Goal: Entertainment & Leisure: Consume media (video, audio)

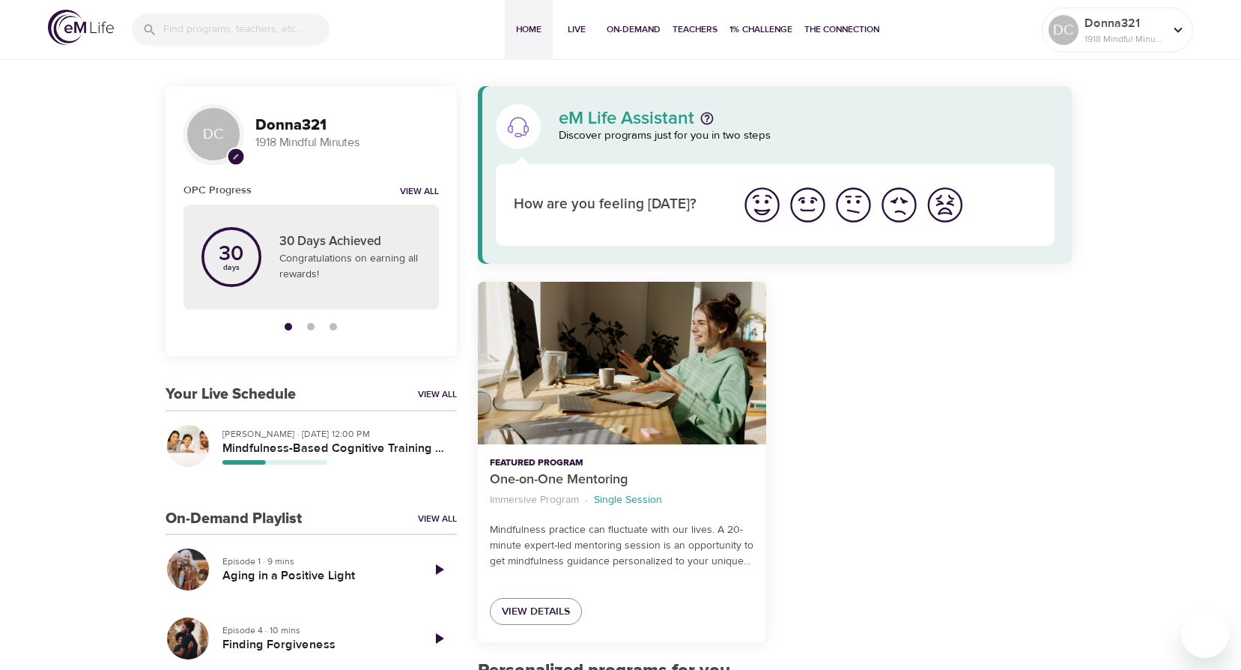
click at [280, 427] on p "[PERSON_NAME] · [DATE] 12:00 PM" at bounding box center [333, 433] width 222 height 13
click at [442, 395] on link "View All" at bounding box center [437, 394] width 39 height 13
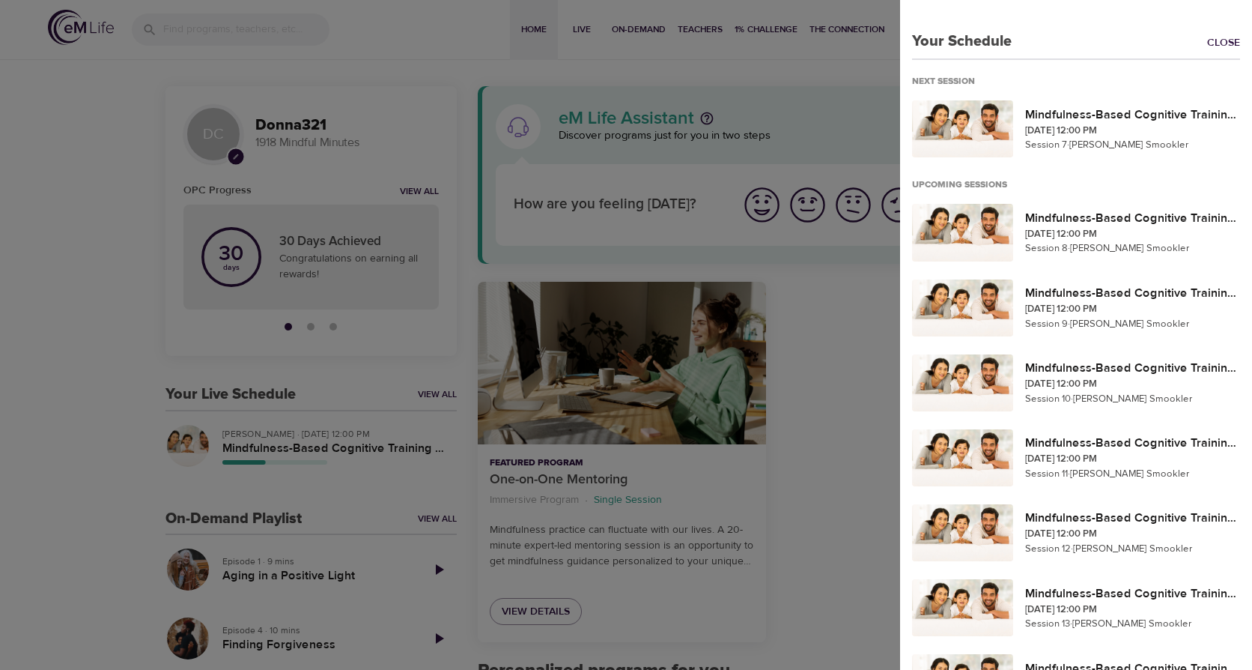
click at [266, 431] on div at bounding box center [626, 335] width 1252 height 670
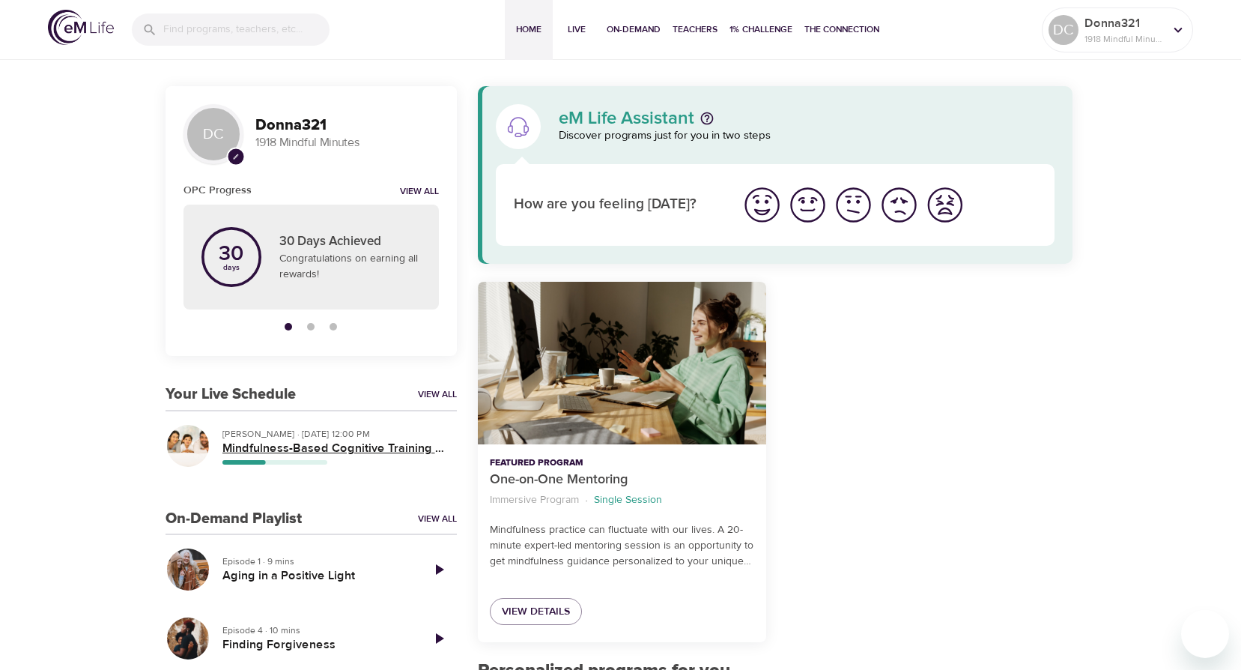
click at [283, 453] on h5 "Mindfulness-Based Cognitive Training (MBCT)" at bounding box center [333, 448] width 222 height 16
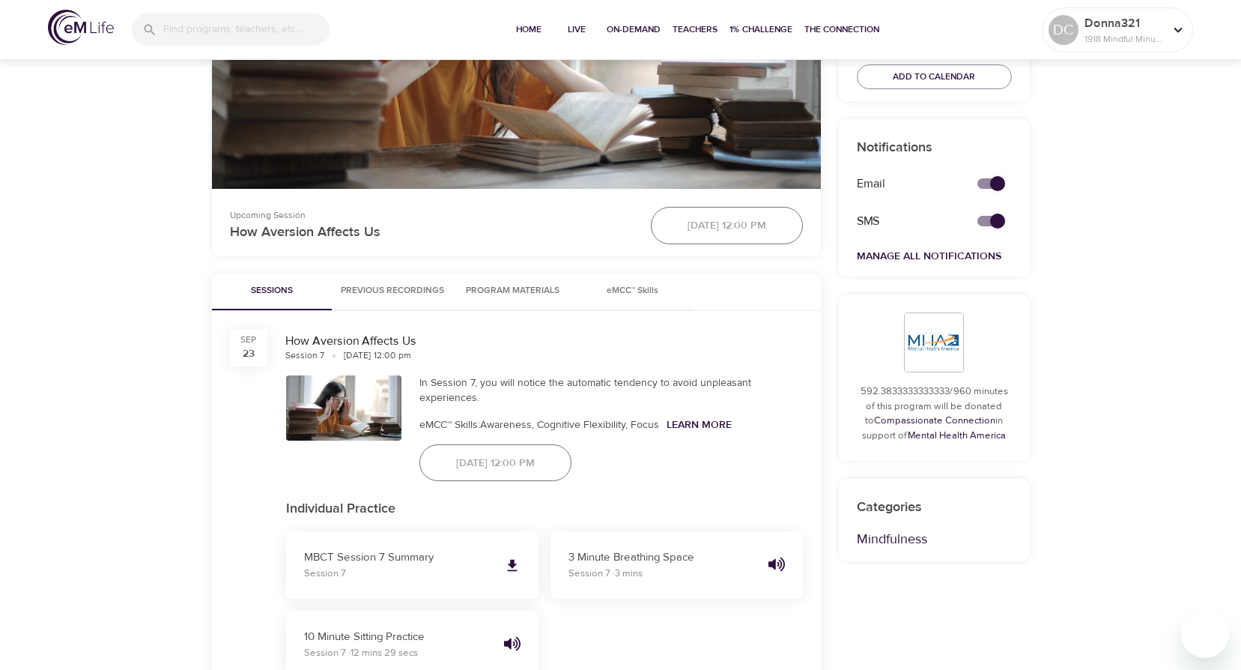
scroll to position [599, 0]
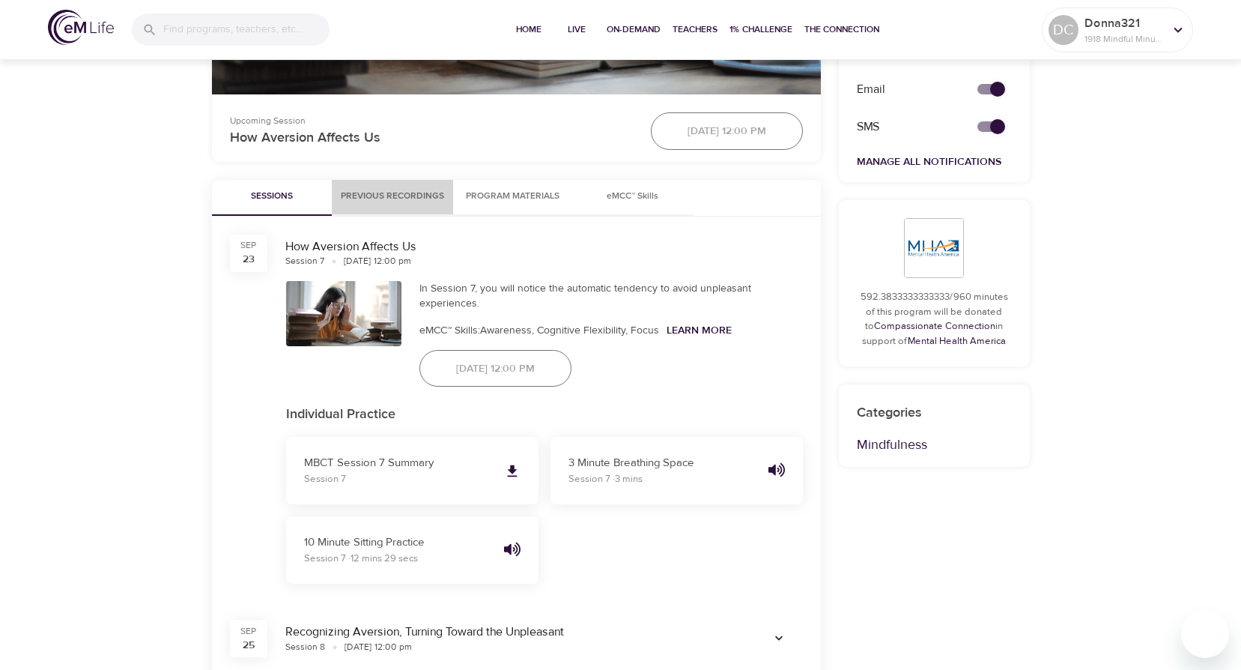
click at [417, 194] on span "Previous Recordings" at bounding box center [392, 197] width 103 height 16
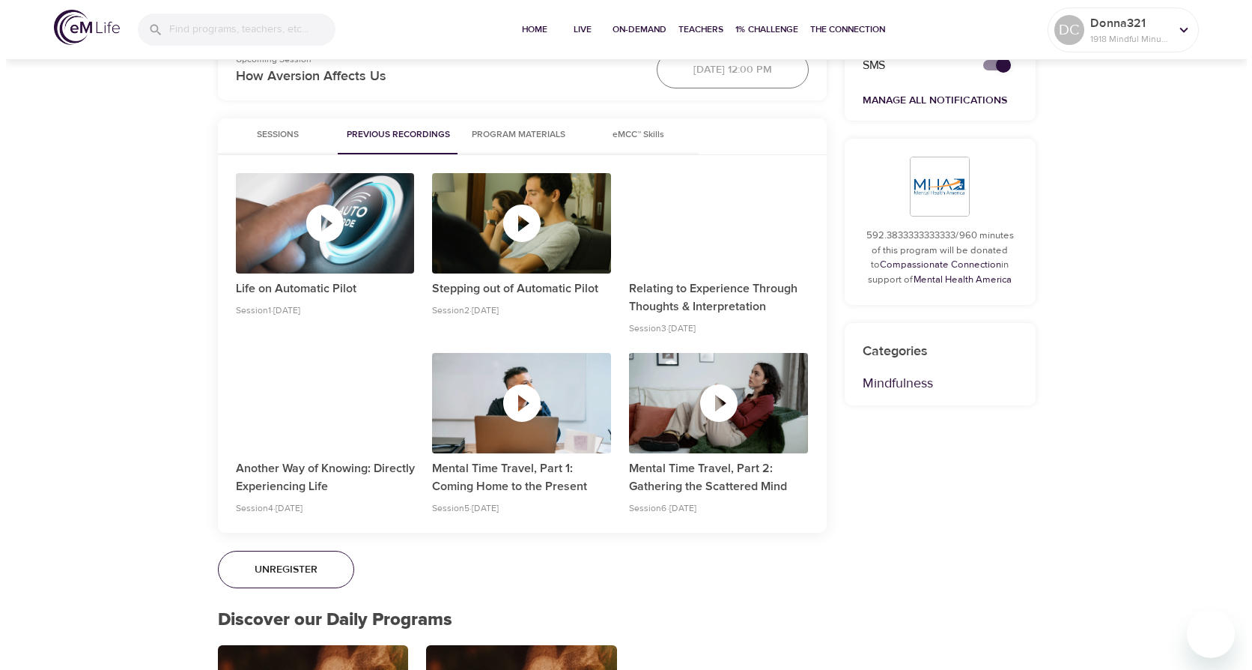
scroll to position [749, 0]
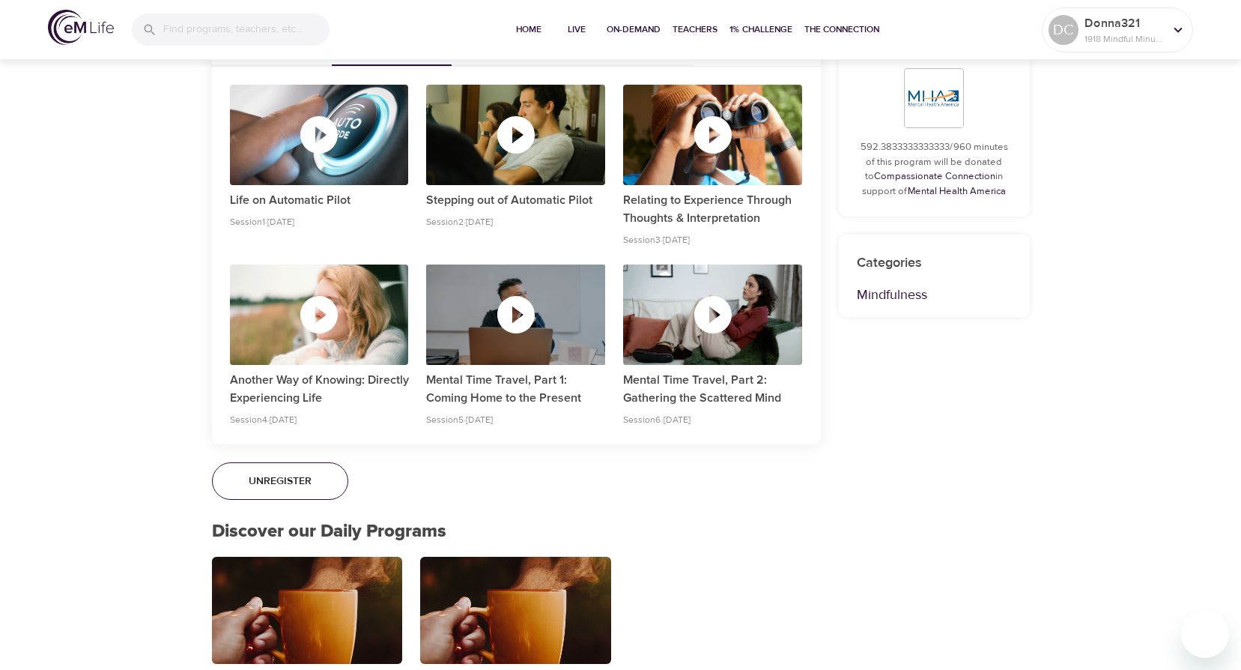
click at [508, 309] on icon "button" at bounding box center [515, 314] width 37 height 37
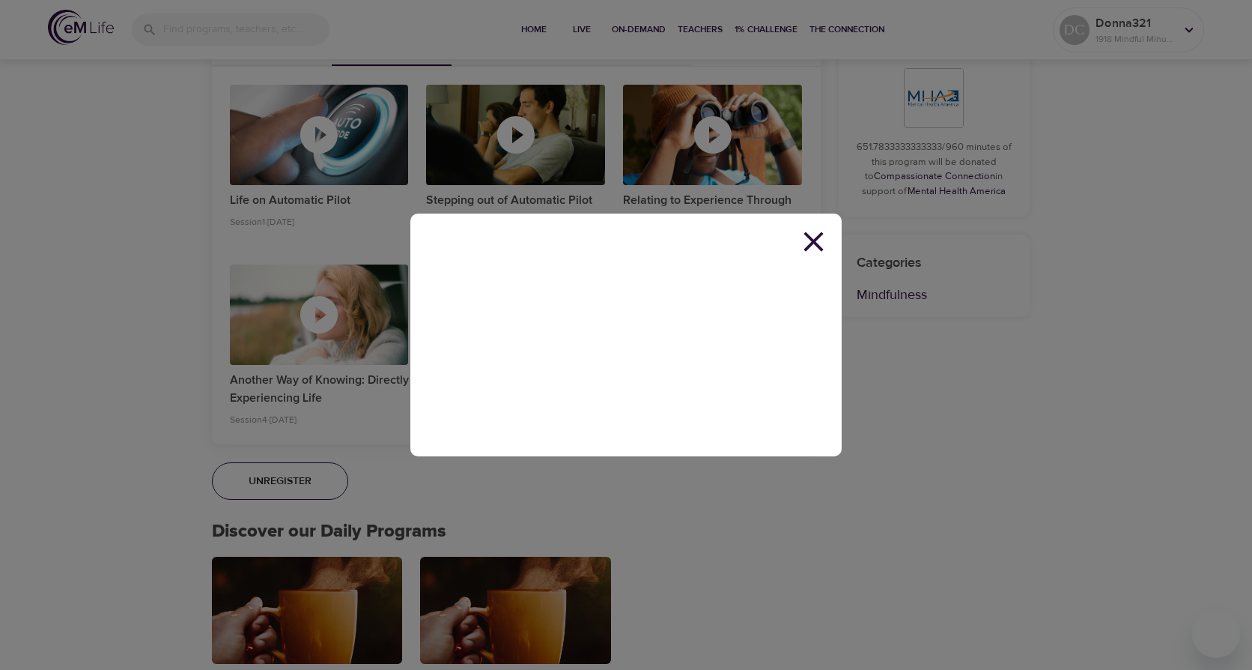
click at [818, 246] on icon at bounding box center [813, 240] width 19 height 19
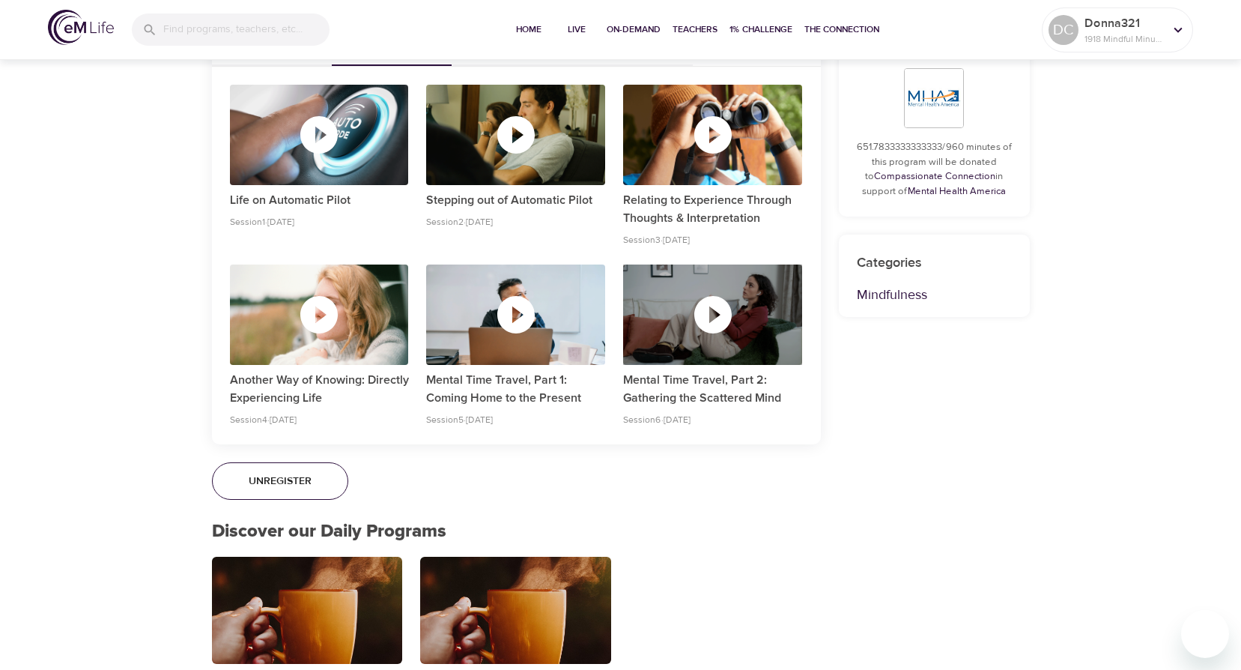
click at [721, 315] on icon "button" at bounding box center [712, 314] width 37 height 37
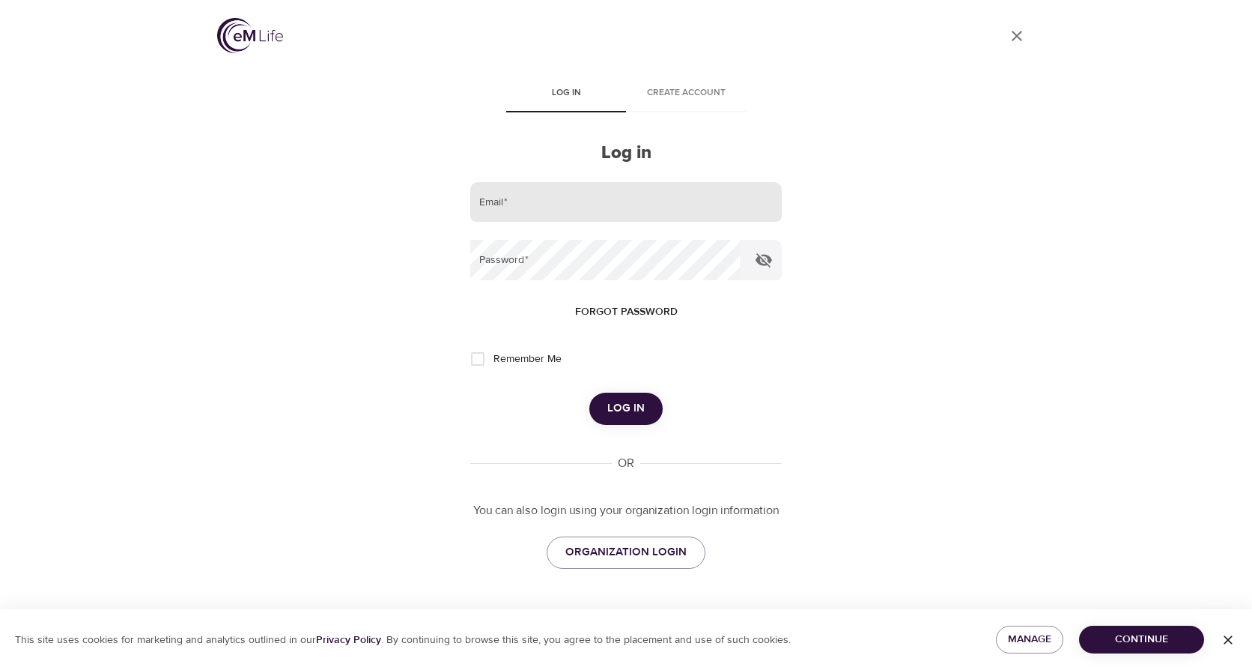
click at [580, 198] on input "email" at bounding box center [626, 202] width 312 height 40
type input "[EMAIL_ADDRESS][DOMAIN_NAME]"
click at [589, 392] on button "Log in" at bounding box center [625, 407] width 73 height 31
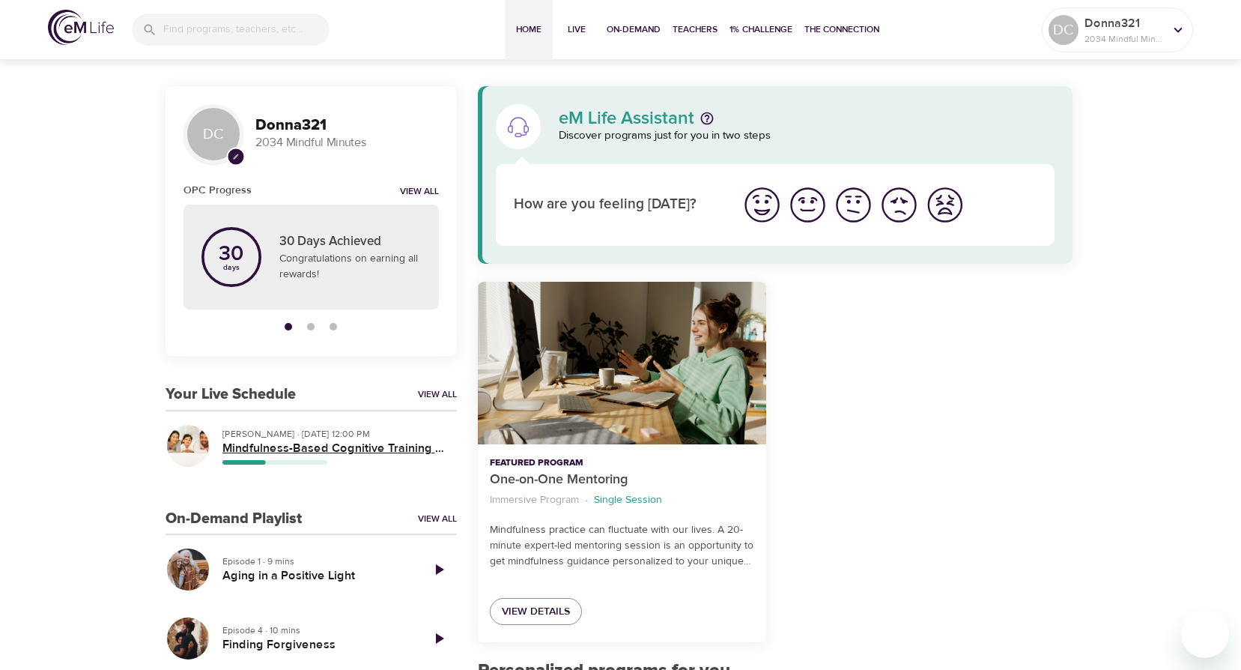
click at [294, 443] on h5 "Mindfulness-Based Cognitive Training (MBCT)" at bounding box center [333, 448] width 222 height 16
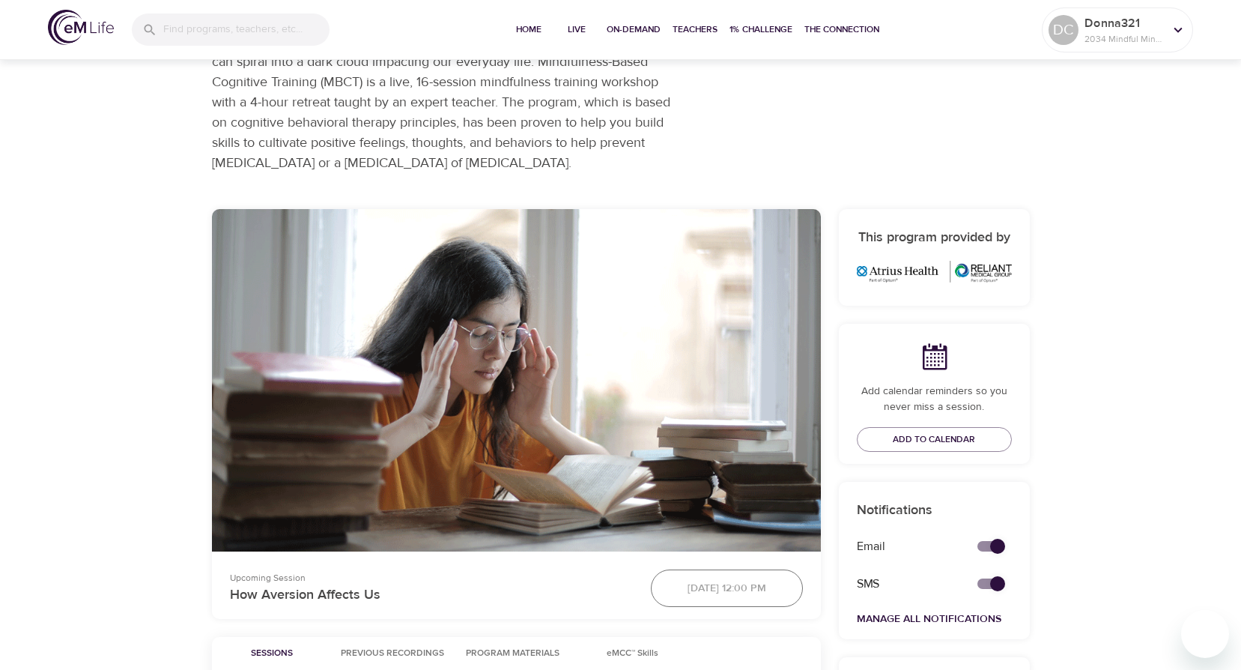
scroll to position [374, 0]
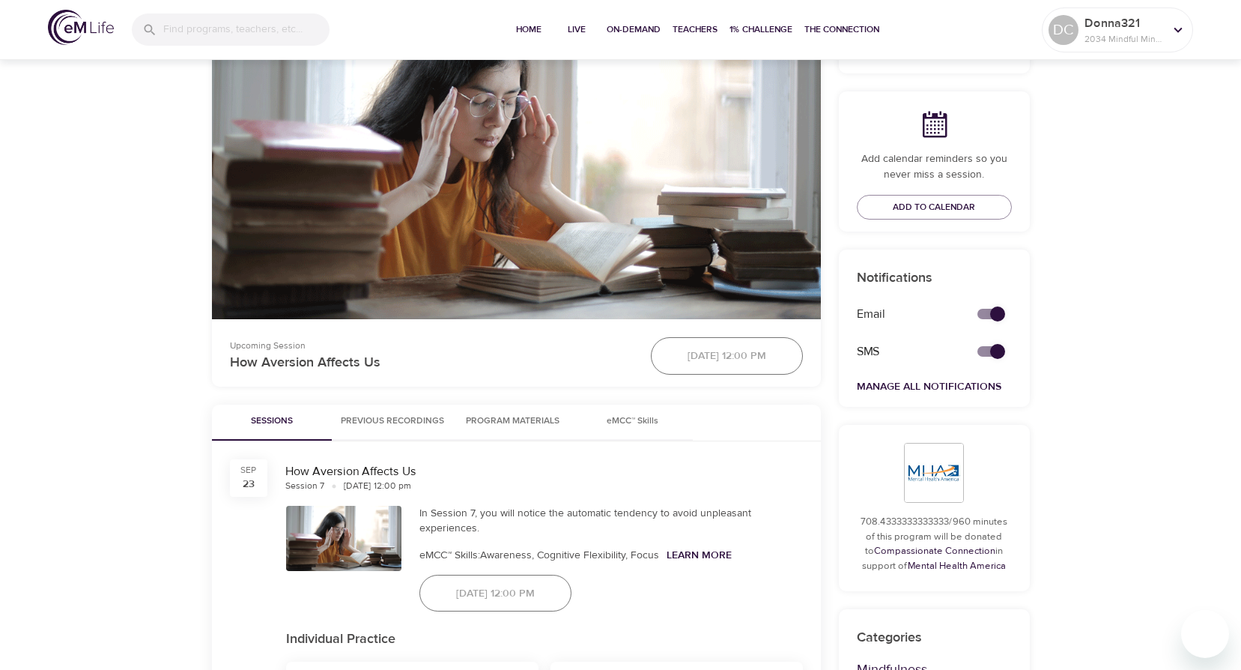
click at [431, 413] on span "Previous Recordings" at bounding box center [392, 421] width 103 height 16
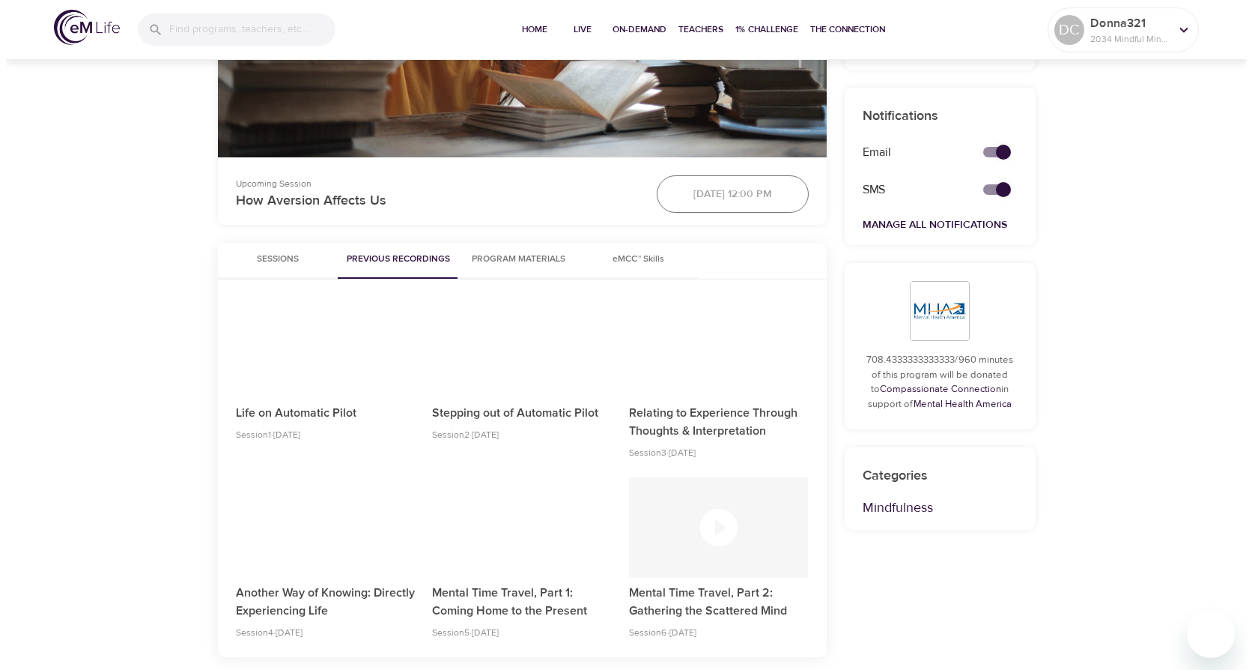
scroll to position [599, 0]
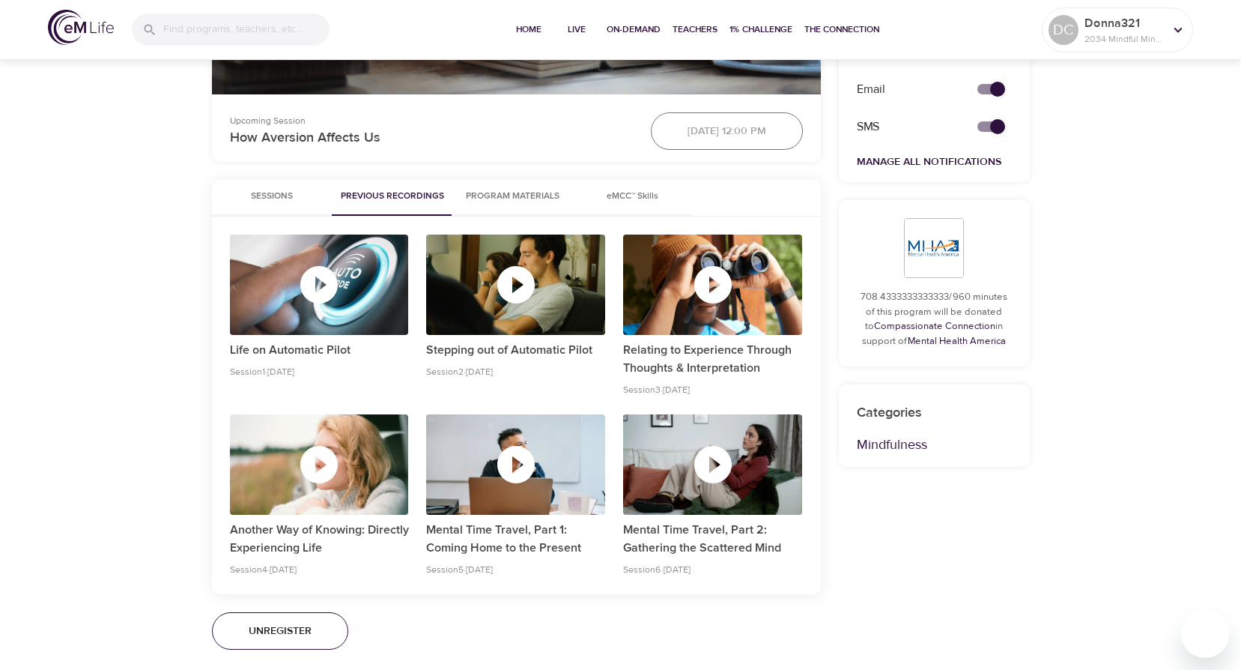
click at [708, 464] on icon "button" at bounding box center [712, 464] width 37 height 37
